Goal: Task Accomplishment & Management: Complete application form

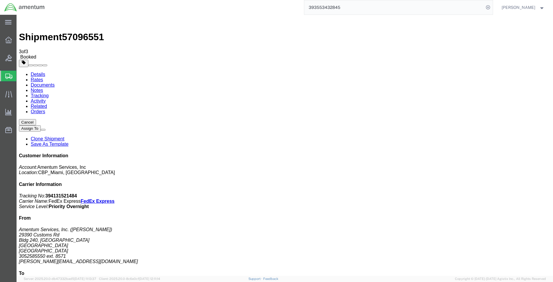
click at [0, 0] on span "Create Shipment" at bounding box center [0, 0] width 0 height 0
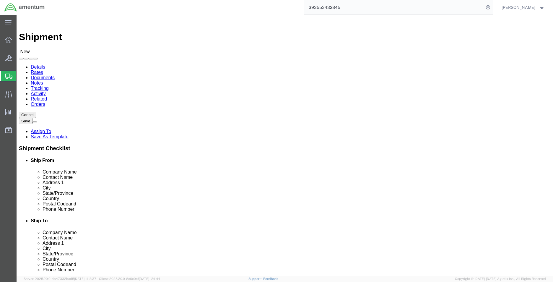
select select "MYPROFILE"
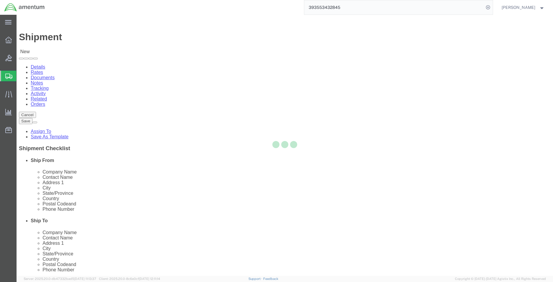
select select "FL"
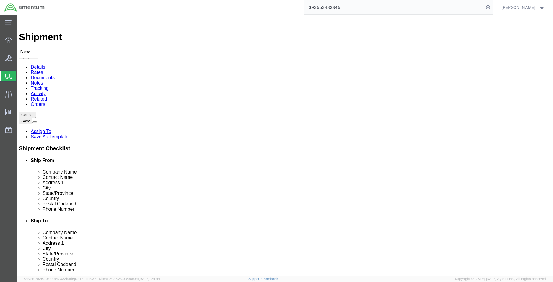
click input "text"
type input "3052585550"
type input "8571"
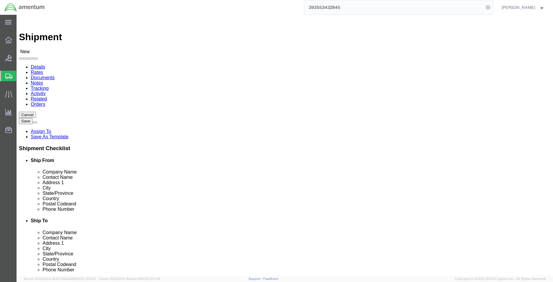
type input "[PERSON_NAME][EMAIL_ADDRESS][DOMAIN_NAME]"
click div "Location Select Select My Profile Location [PHONE_NUMBER] [PHONE_NUMBER] [PHONE…"
type input "ej"
select select "49930"
select select "FL"
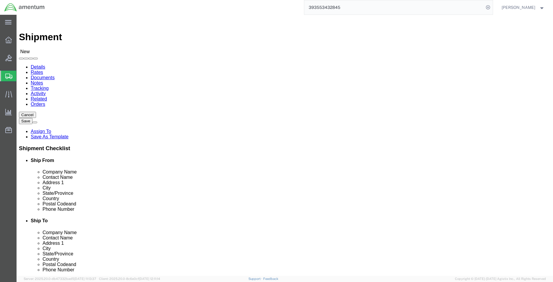
click input "text"
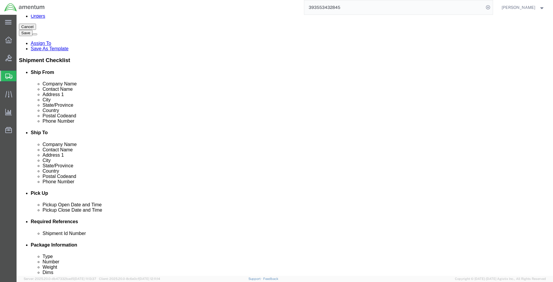
scroll to position [148, 0]
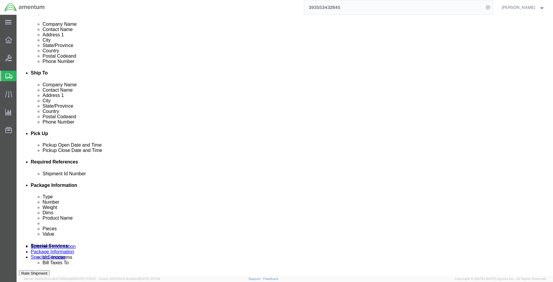
type input "[PERSON_NAME]"
click button "Add reference"
click select "Select Account Type Activity ID Airline Appointment Number ASN Batch Request # …"
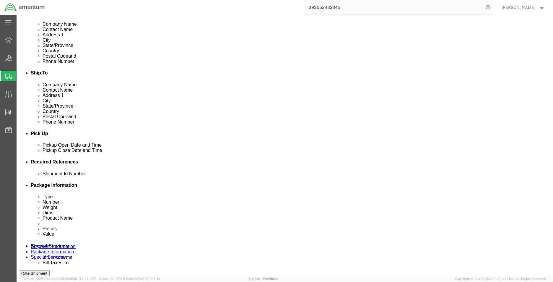
select select "DEPT"
click select "Select Account Type Activity ID Airline Appointment Number ASN Batch Request # …"
click input "text"
type input "CBP"
click input "text"
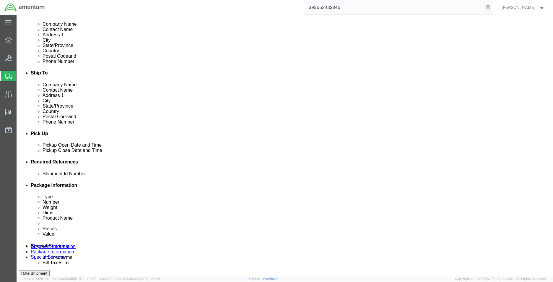
click select "Select Account Type Activity ID Airline Appointment Number ASN Batch Request # …"
select select "PROJNUM"
click select "Select Account Type Activity ID Airline Appointment Number ASN Batch Request # …"
click input "text"
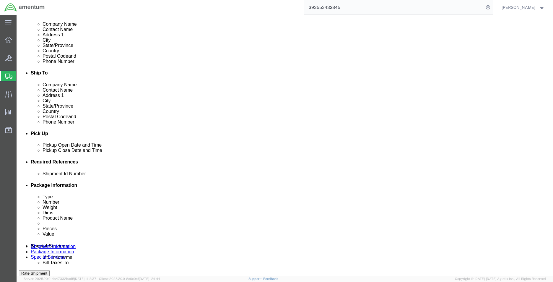
type input "6118.04.03.2219.000.EMI.0000"
click select "Select Account Type Activity ID Airline Appointment Number ASN Batch Request # …"
select select "CUSTREF"
click select "Select Account Type Activity ID Airline Appointment Number ASN Batch Request # …"
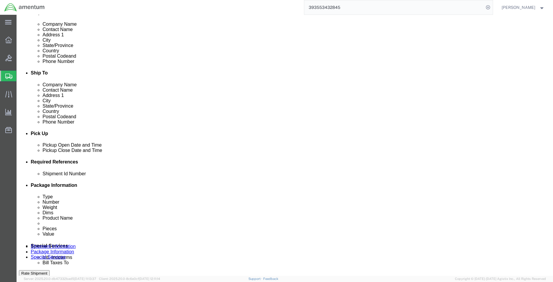
click input "text"
type input "NRFI JHU COMPUTER"
click link "Package Information"
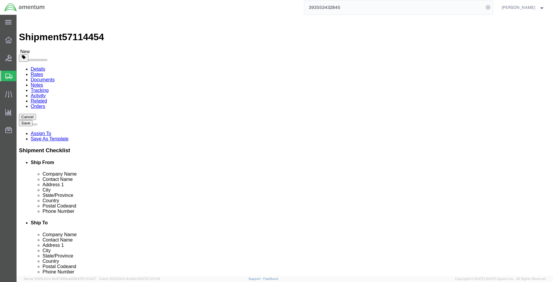
click select "Select BCK Boxes Bale(s) Basket(s) Bolt(s) Bottle(s) Buckets Bulk Bundle(s) Can…"
select select "CASE"
click select "Select BCK Boxes Bale(s) Basket(s) Bolt(s) Bottle(s) Buckets Bulk Bundle(s) Can…"
click input "text"
type input "33"
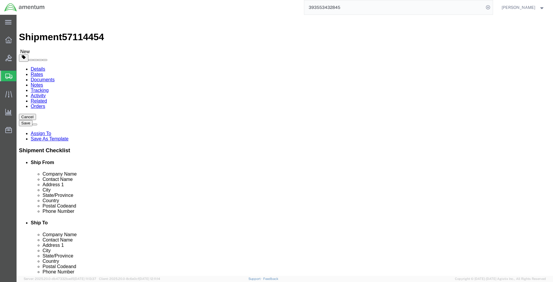
type input "28"
type input "16"
type input "88.5"
click span
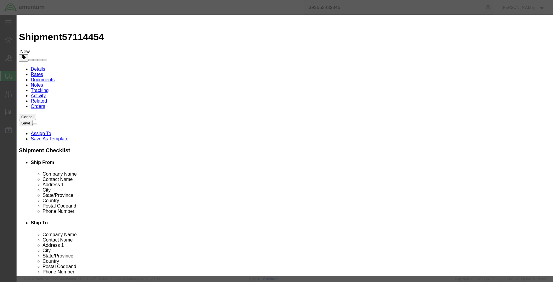
click input "text"
type input "JHU COMPUTER"
type input "1.00"
click input "10"
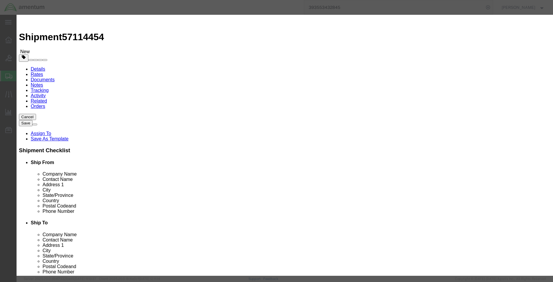
type input "5000"
click div "Commodity library Product Name JHU COMPUTER Pieces 1.00 Select Bag Barrels 100B…"
click button "Save & Close"
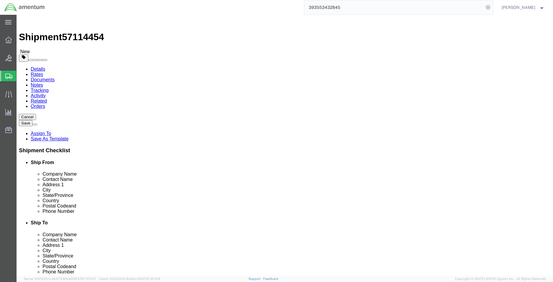
click link "Shipment Information"
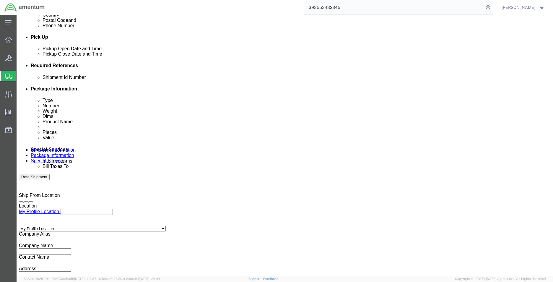
scroll to position [257, 0]
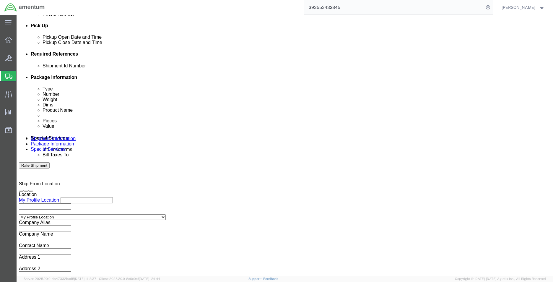
click input "text"
click span "57114454"
copy span "57114454"
click input "text"
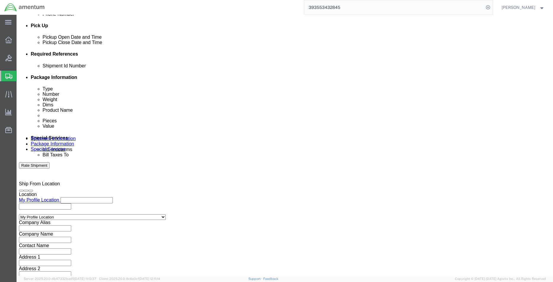
click input "text"
type input "57114454"
click button "Rate Shipment"
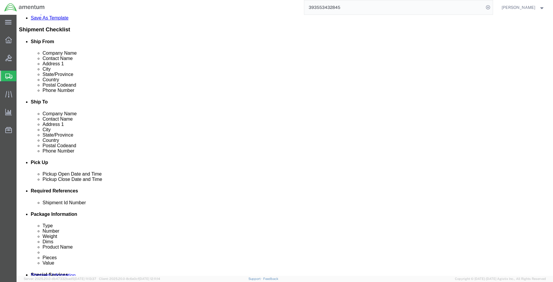
scroll to position [0, 0]
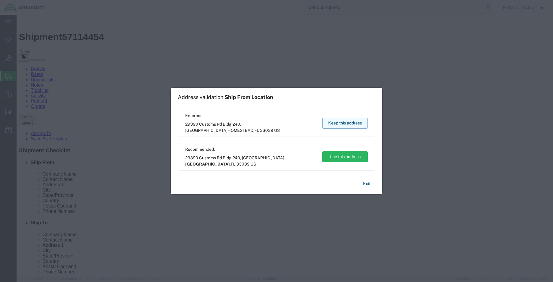
click at [341, 125] on button "Keep this address" at bounding box center [344, 122] width 45 height 11
